Goal: Task Accomplishment & Management: Use online tool/utility

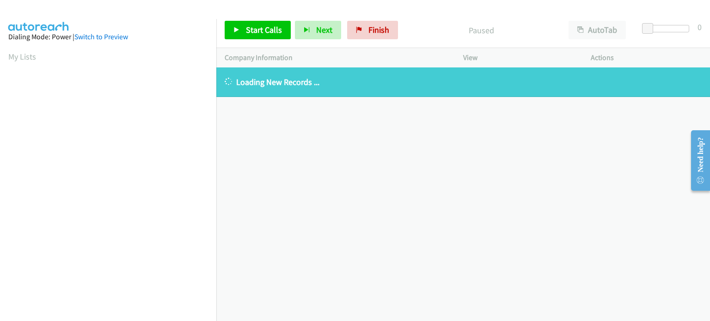
click at [662, 173] on div "+1 415-964-1034 Call failed - Please reload the list and try again The Callbar …" at bounding box center [463, 195] width 494 height 254
click at [105, 38] on link "Switch to Preview" at bounding box center [101, 36] width 54 height 9
drag, startPoint x: 0, startPoint y: 0, endPoint x: 56, endPoint y: 29, distance: 62.7
click at [56, 29] on aside "Dialing Mode: Power | Switch to Preview My Lists" at bounding box center [108, 275] width 216 height 512
click at [49, 33] on div "Dialing Mode: Power | Switch to Preview" at bounding box center [108, 36] width 200 height 11
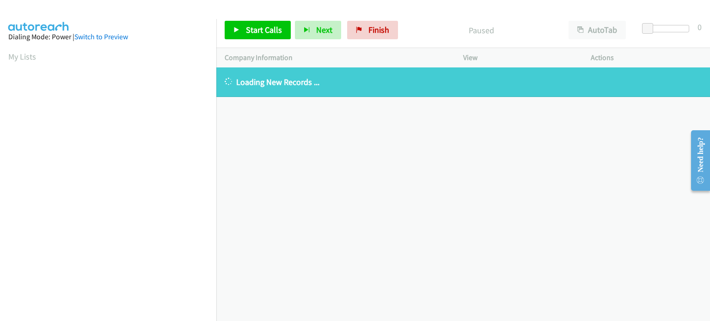
click at [43, 37] on div "Dialing Mode: Power | Switch to Preview" at bounding box center [108, 36] width 200 height 11
click at [8, 55] on link "My Lists" at bounding box center [22, 56] width 28 height 11
click at [665, 227] on div "+1 415-964-1034 Call failed - Please reload the list and try again The Callbar …" at bounding box center [463, 195] width 494 height 254
click at [653, 122] on div "[PHONE_NUMBER] Call failed - Please reload the list and try again The Callbar F…" at bounding box center [463, 195] width 494 height 254
drag, startPoint x: 692, startPoint y: 258, endPoint x: 666, endPoint y: 244, distance: 29.4
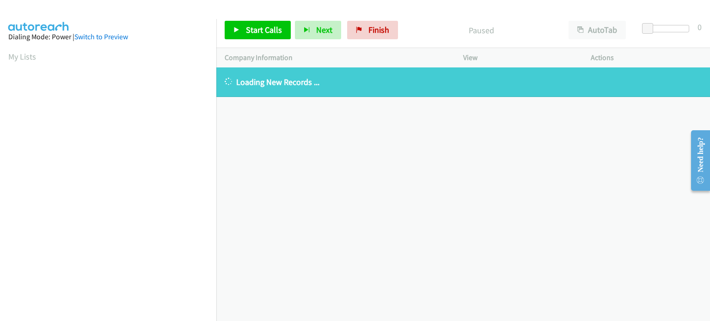
click at [691, 257] on div "[PHONE_NUMBER] Call failed - Please reload the list and try again The Callbar F…" at bounding box center [463, 195] width 494 height 254
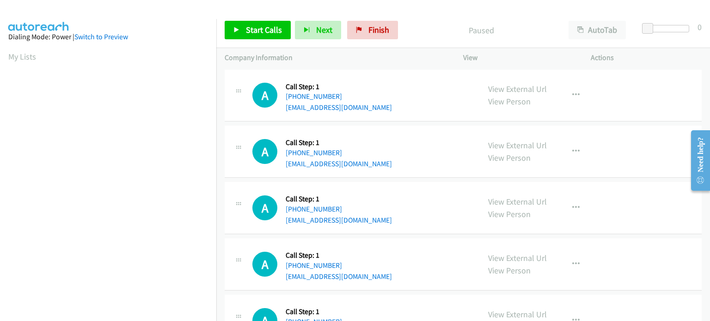
click at [668, 102] on div "A Callback Scheduled Call Step: 1 America/New_York [PHONE_NUMBER] [EMAIL_ADDRES…" at bounding box center [463, 96] width 477 height 52
